Goal: Use online tool/utility: Utilize a website feature to perform a specific function

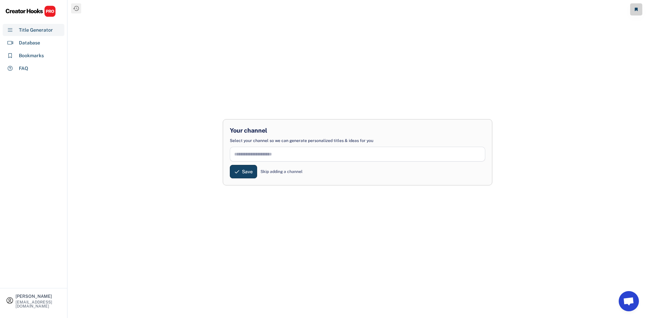
click at [281, 169] on div "Skip adding a channel" at bounding box center [281, 172] width 42 height 6
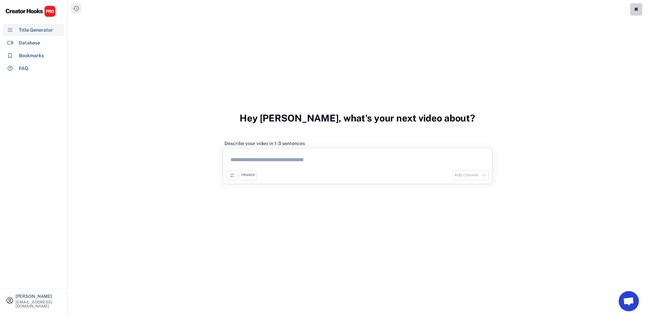
click at [329, 166] on textarea at bounding box center [357, 161] width 262 height 19
paste textarea "**********"
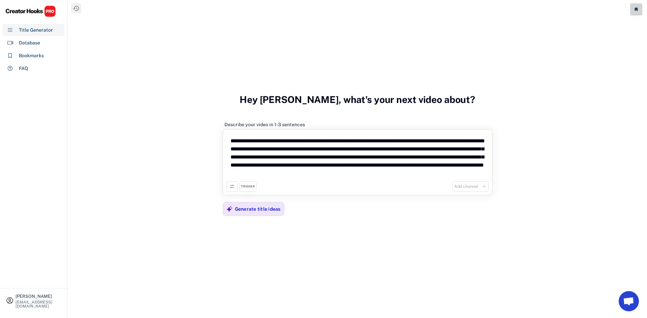
drag, startPoint x: 466, startPoint y: 172, endPoint x: 443, endPoint y: 166, distance: 23.4
click at [443, 166] on textarea "**********" at bounding box center [357, 157] width 262 height 49
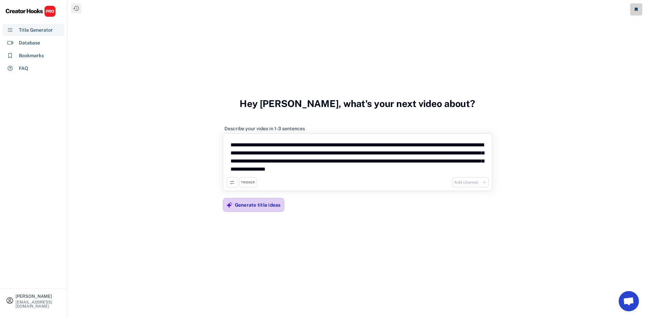
type textarea "**********"
click at [265, 210] on div "Generate title ideas" at bounding box center [258, 204] width 46 height 13
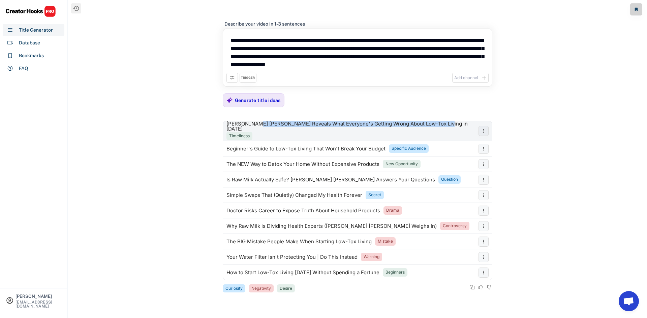
drag, startPoint x: 435, startPoint y: 128, endPoint x: 253, endPoint y: 129, distance: 181.9
click at [253, 129] on div "[PERSON_NAME] [PERSON_NAME] Reveals What Everyone's Getting Wrong About Low-Tox…" at bounding box center [350, 126] width 249 height 10
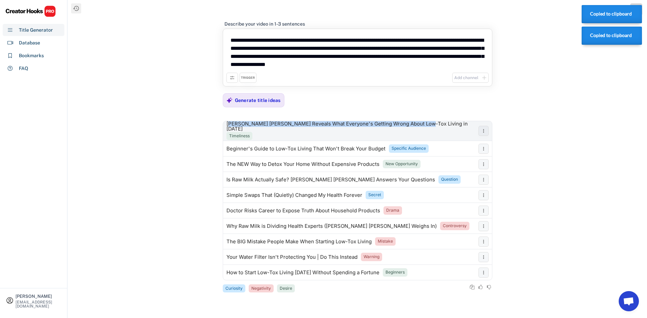
drag, startPoint x: 228, startPoint y: 129, endPoint x: 416, endPoint y: 130, distance: 187.6
click at [416, 130] on div "[PERSON_NAME] [PERSON_NAME] Reveals What Everyone's Getting Wrong About Low-Tox…" at bounding box center [350, 126] width 249 height 10
drag, startPoint x: 225, startPoint y: 129, endPoint x: 423, endPoint y: 131, distance: 197.4
click at [423, 131] on div "[PERSON_NAME] [PERSON_NAME] Reveals What Everyone's Getting Wrong About Low-Tox…" at bounding box center [349, 131] width 252 height 20
click at [418, 130] on div "[PERSON_NAME] [PERSON_NAME] Reveals What Everyone's Getting Wrong About Low-Tox…" at bounding box center [350, 126] width 249 height 10
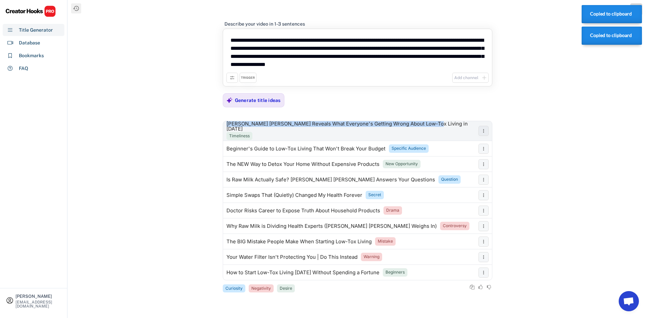
click at [416, 129] on div "[PERSON_NAME] [PERSON_NAME] Reveals What Everyone's Getting Wrong About Low-Tox…" at bounding box center [350, 126] width 249 height 10
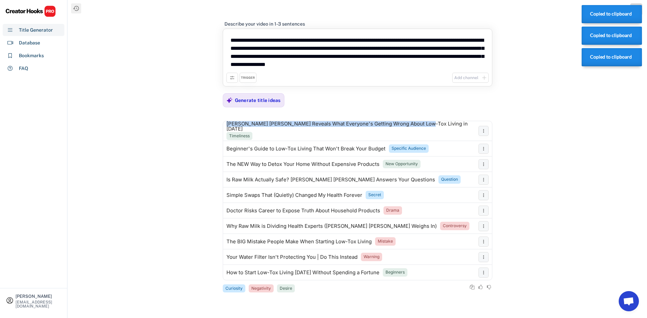
drag, startPoint x: 417, startPoint y: 129, endPoint x: 222, endPoint y: 131, distance: 194.7
click at [223, 131] on div "[PERSON_NAME] [PERSON_NAME] Reveals What Everyone's Getting Wrong About Low-Tox…" at bounding box center [357, 201] width 269 height 160
copy div "[PERSON_NAME] [PERSON_NAME] Reveals What Everyone's Getting Wrong About Low-Tox…"
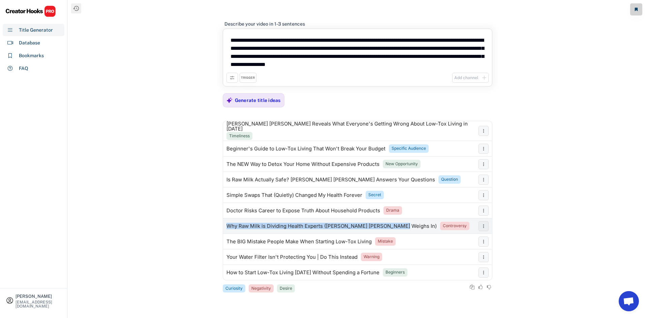
drag, startPoint x: 226, startPoint y: 223, endPoint x: 393, endPoint y: 224, distance: 167.1
click at [393, 224] on div "Why Raw Milk is Dividing Health Experts ([PERSON_NAME] [PERSON_NAME] Weighs In)…" at bounding box center [349, 226] width 252 height 13
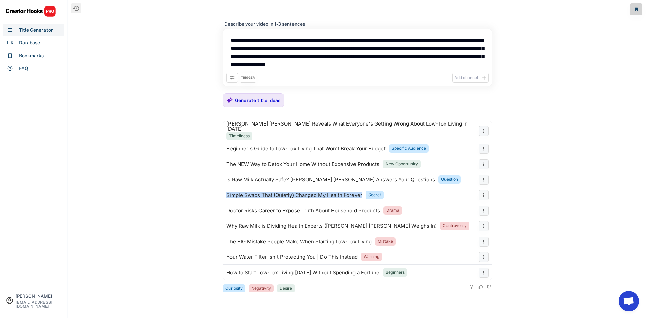
drag, startPoint x: 363, startPoint y: 193, endPoint x: 217, endPoint y: 184, distance: 146.1
click at [217, 184] on div "**********" at bounding box center [357, 159] width 579 height 318
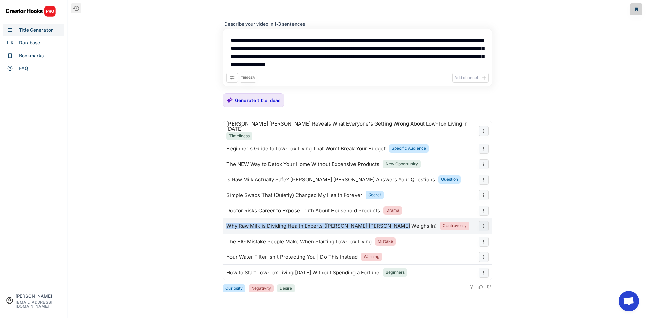
drag, startPoint x: 226, startPoint y: 222, endPoint x: 392, endPoint y: 221, distance: 166.7
click at [392, 221] on div "Why Raw Milk is Dividing Health Experts ([PERSON_NAME] [PERSON_NAME] Weighs In)…" at bounding box center [349, 226] width 252 height 13
copy div "Why Raw Milk is Dividing Health Experts ([PERSON_NAME] [PERSON_NAME] Weighs In)"
click at [231, 77] on use at bounding box center [231, 77] width 5 height 5
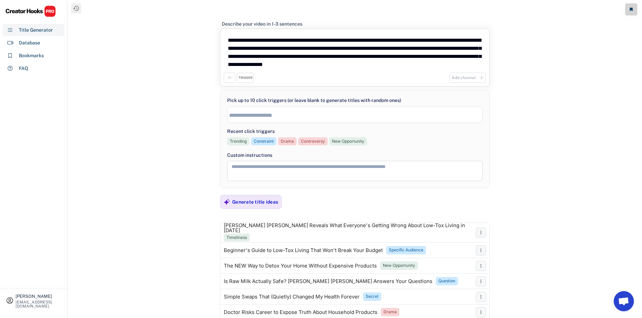
click at [296, 111] on li at bounding box center [354, 114] width 251 height 7
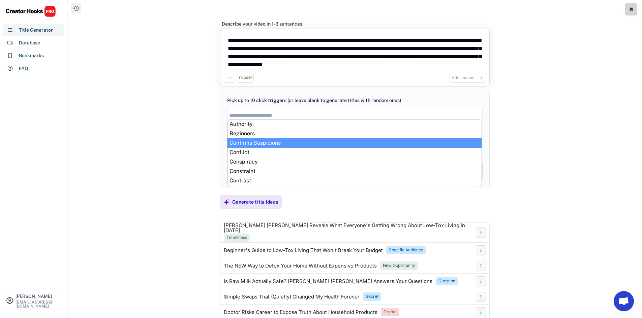
scroll to position [11, 0]
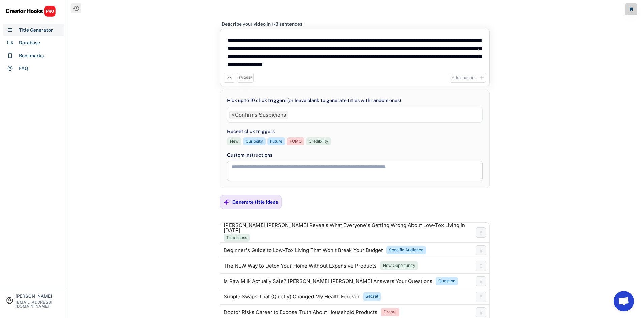
click at [312, 113] on ul "× Confirms Suspicions" at bounding box center [354, 114] width 255 height 10
click at [329, 115] on ul "× Confirms Suspicions × Conflict" at bounding box center [354, 114] width 255 height 10
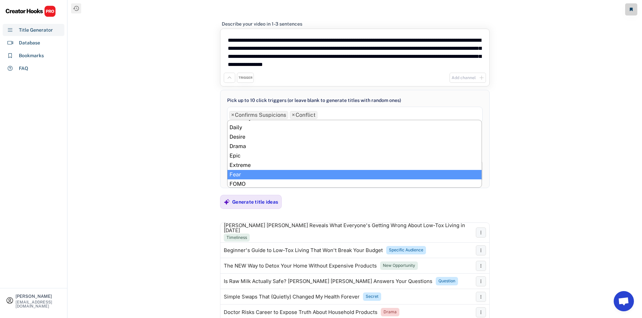
scroll to position [135, 0]
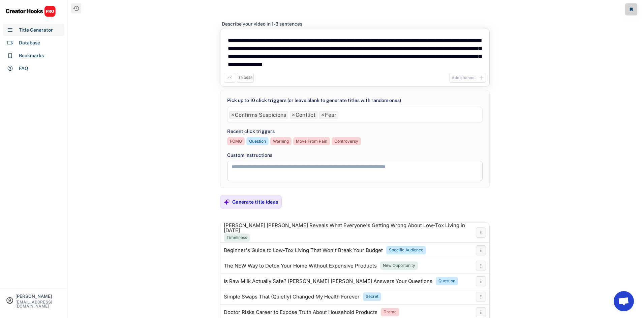
click at [359, 115] on ul "× Confirms Suspicions × Conflict × Fear" at bounding box center [354, 114] width 255 height 10
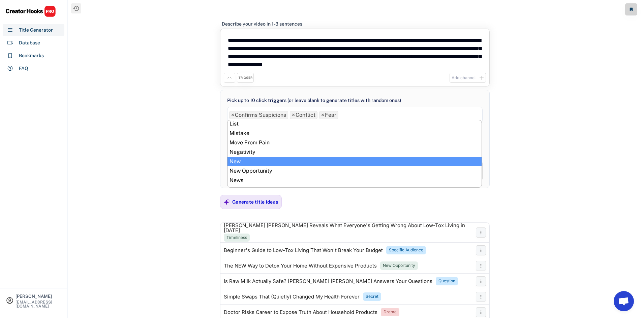
scroll to position [168, 0]
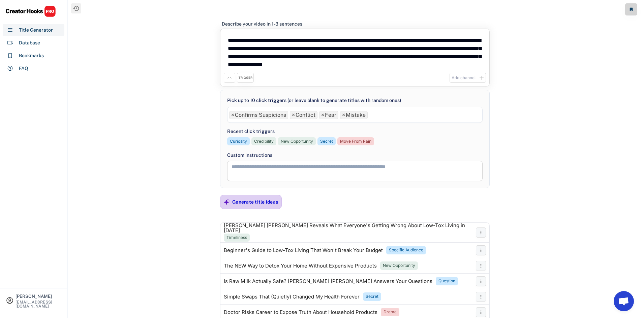
click at [255, 200] on div "Generate title ideas" at bounding box center [255, 202] width 46 height 6
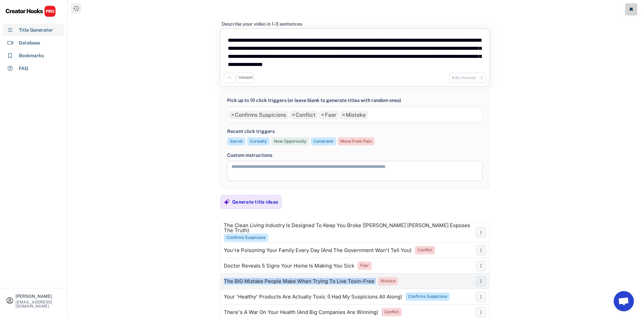
drag, startPoint x: 223, startPoint y: 279, endPoint x: 379, endPoint y: 278, distance: 156.0
click at [379, 278] on div "The BIG Mistake People Make When Trying To Live Toxin-Free Mistake" at bounding box center [346, 281] width 252 height 13
copy div "The BIG Mistake People Make When Trying To Live Toxin-Free"
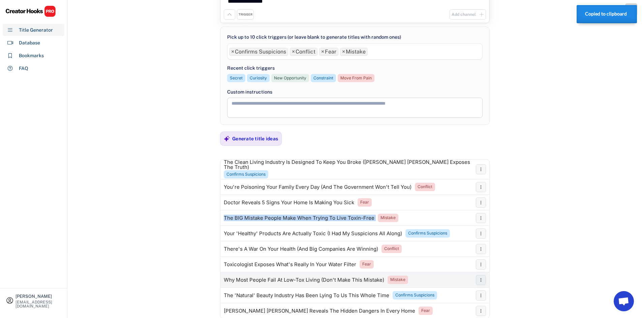
scroll to position [89, 0]
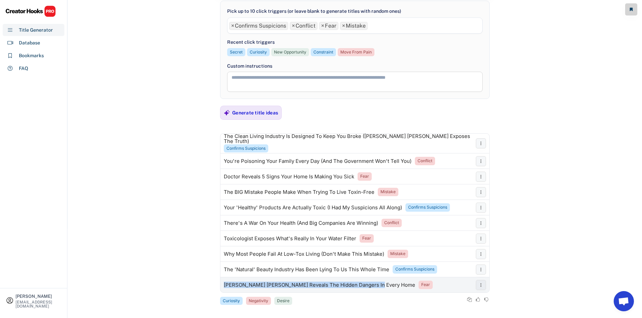
drag, startPoint x: 371, startPoint y: 281, endPoint x: 224, endPoint y: 280, distance: 147.2
click at [224, 280] on div "[PERSON_NAME] [PERSON_NAME] Reveals The Hidden Dangers In Every Home Fear" at bounding box center [346, 285] width 252 height 13
copy div "[PERSON_NAME] [PERSON_NAME] Reveals The Hidden Dangers In Every Home"
